Goal: Task Accomplishment & Management: Manage account settings

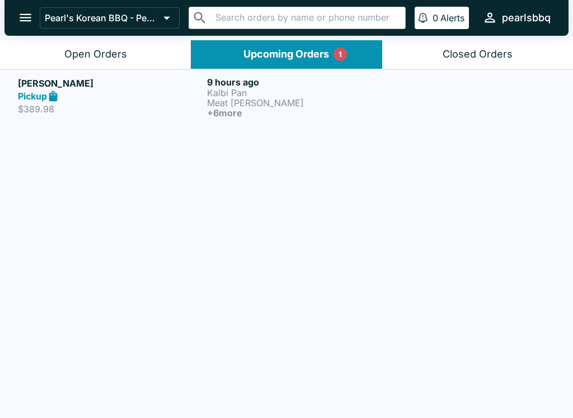
click at [66, 107] on p "$389.98" at bounding box center [110, 108] width 185 height 11
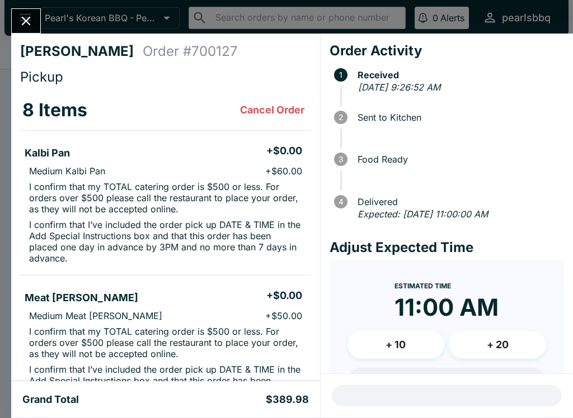
click at [15, 22] on button "Close" at bounding box center [26, 21] width 29 height 24
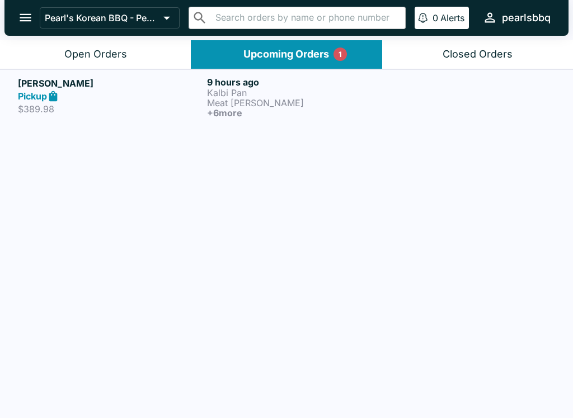
click at [336, 45] on button "Upcoming Orders 1" at bounding box center [286, 54] width 191 height 29
click at [288, 53] on div "Upcoming Orders 1" at bounding box center [286, 54] width 86 height 13
click at [152, 55] on button "Open Orders" at bounding box center [95, 54] width 191 height 29
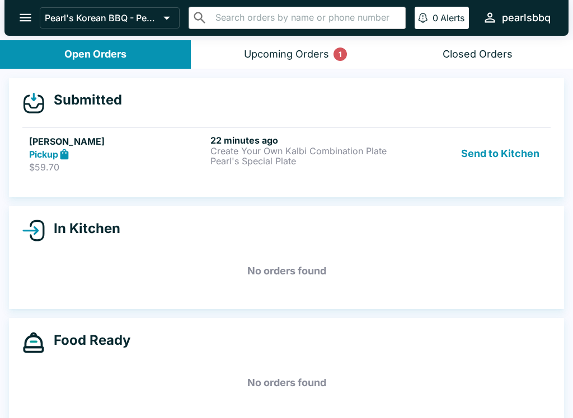
click at [70, 168] on p "$59.70" at bounding box center [117, 167] width 177 height 11
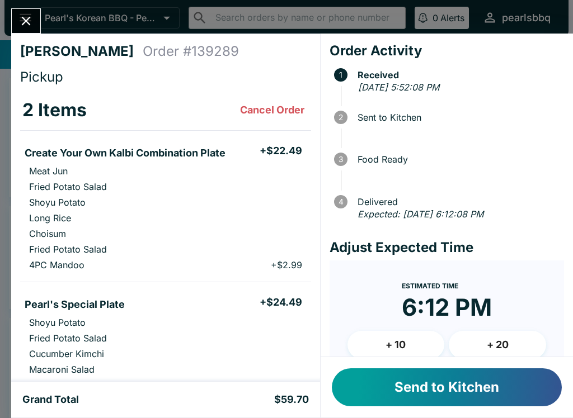
click at [456, 387] on button "Send to Kitchen" at bounding box center [447, 388] width 230 height 38
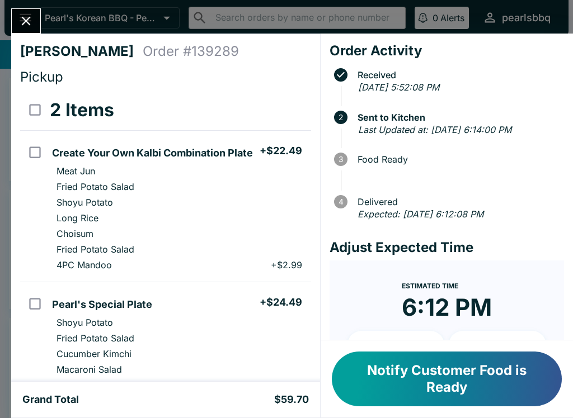
click at [25, 18] on icon "Close" at bounding box center [25, 20] width 15 height 15
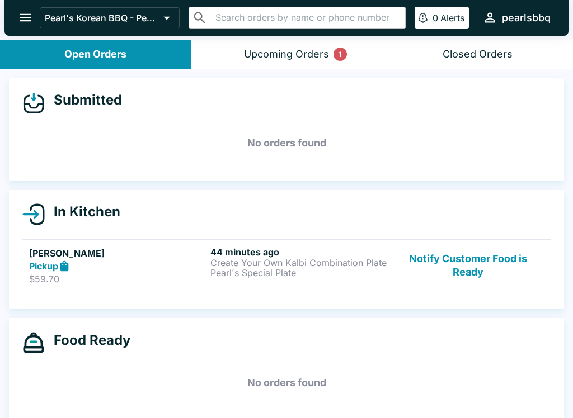
scroll to position [1, 0]
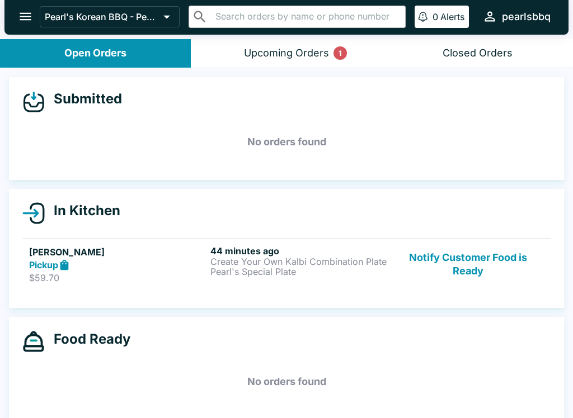
click at [275, 53] on div "Upcoming Orders 1" at bounding box center [286, 53] width 85 height 13
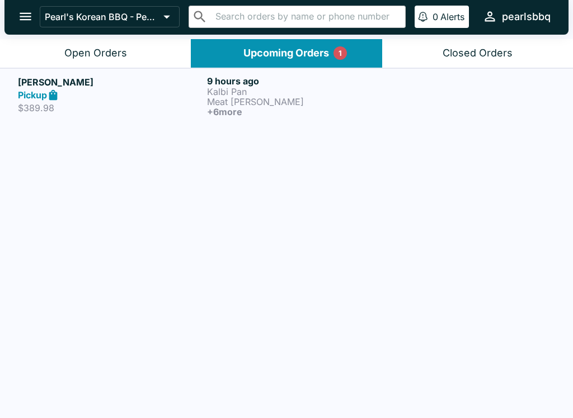
click at [281, 56] on div "Upcoming Orders 1" at bounding box center [286, 53] width 86 height 13
click at [315, 40] on button "Upcoming Orders 1" at bounding box center [286, 53] width 191 height 29
click at [357, 65] on button "Upcoming Orders 1" at bounding box center [286, 53] width 191 height 29
click at [357, 64] on button "Upcoming Orders 1" at bounding box center [286, 53] width 191 height 29
click at [233, 88] on p "Kalbi Pan" at bounding box center [299, 92] width 185 height 10
